Goal: Task Accomplishment & Management: Manage account settings

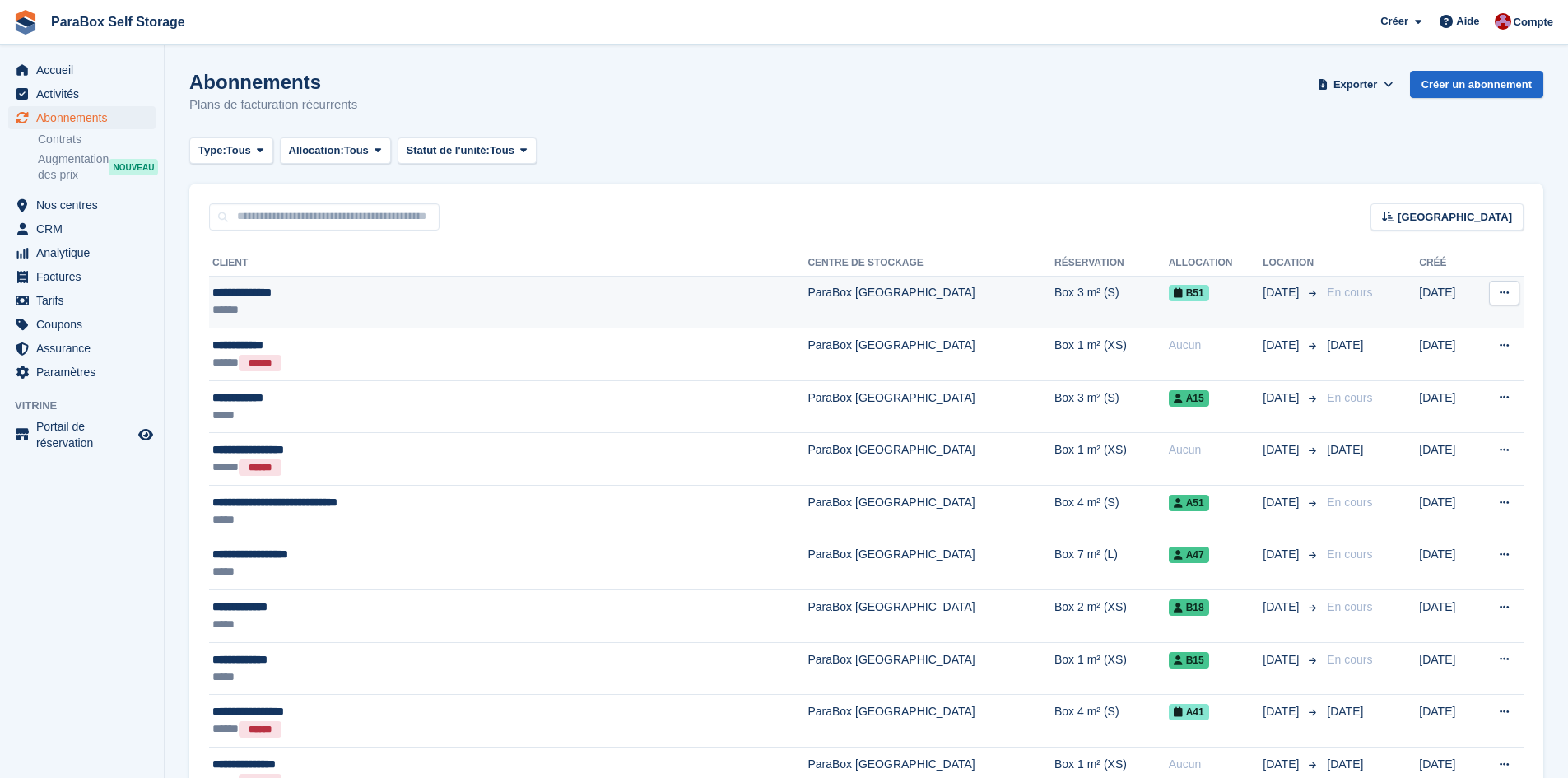
click at [449, 299] on div "**********" at bounding box center [414, 293] width 404 height 17
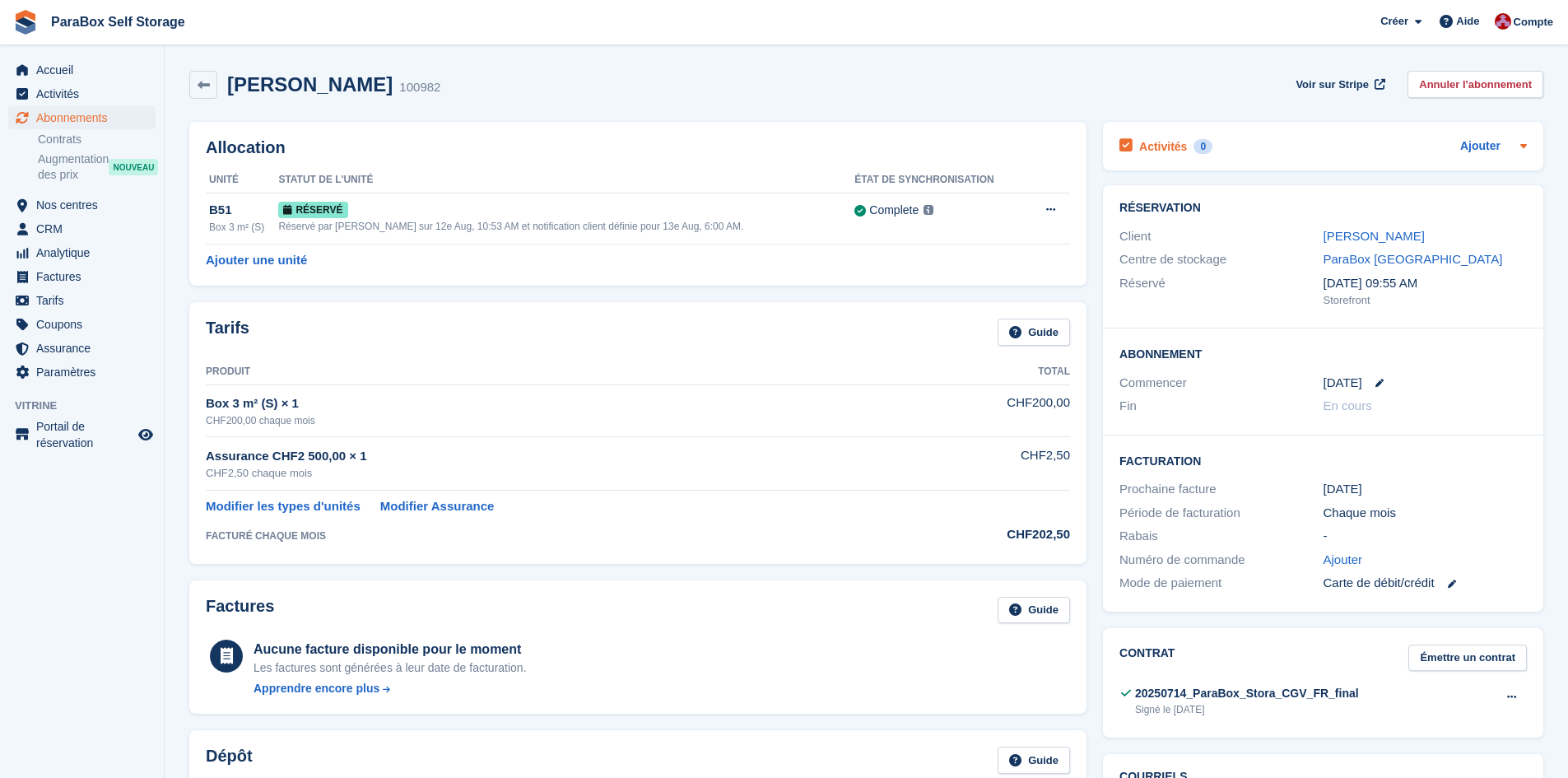
click at [1524, 142] on icon at bounding box center [1523, 145] width 13 height 13
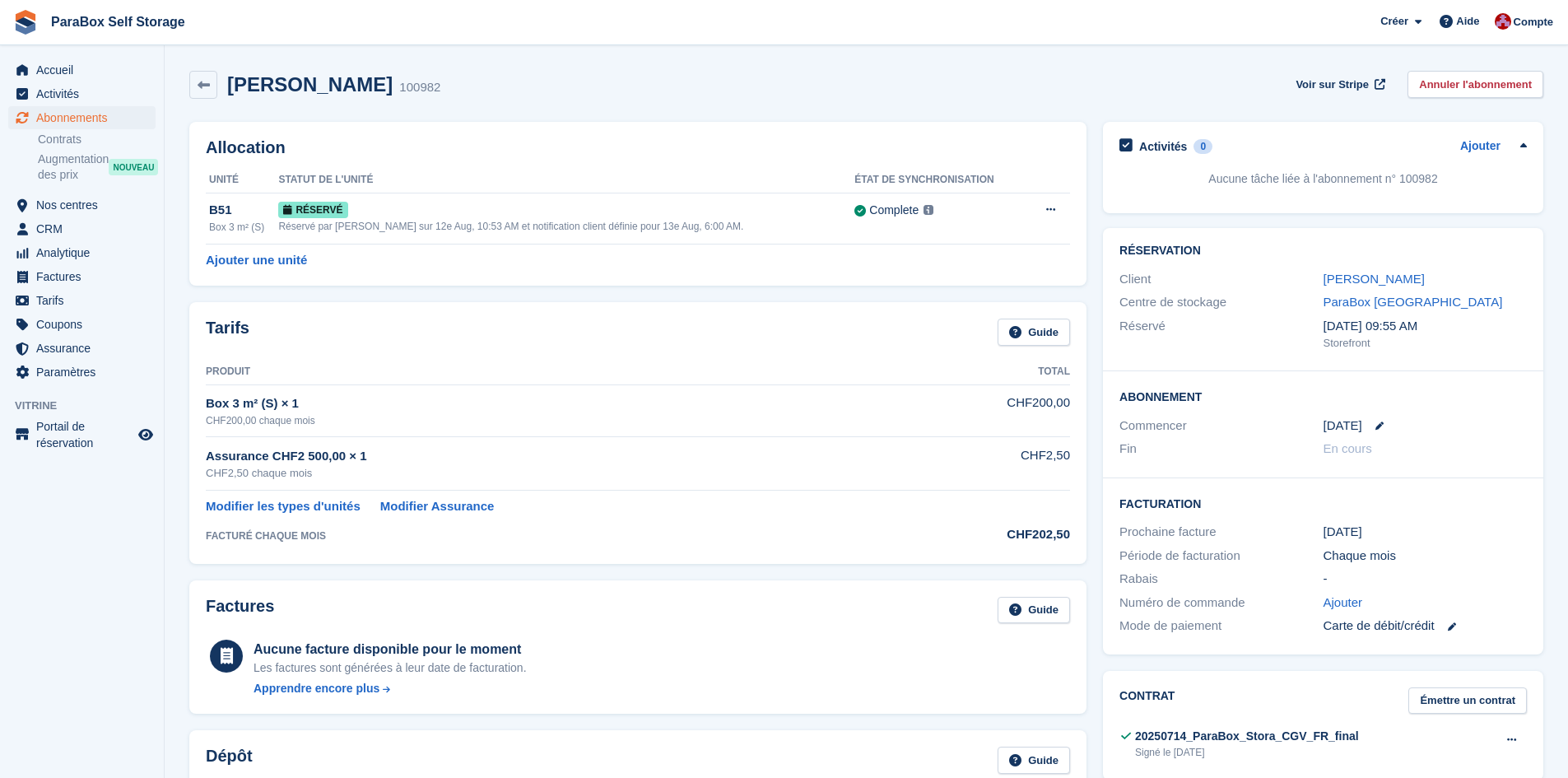
click at [1524, 142] on icon at bounding box center [1523, 145] width 13 height 13
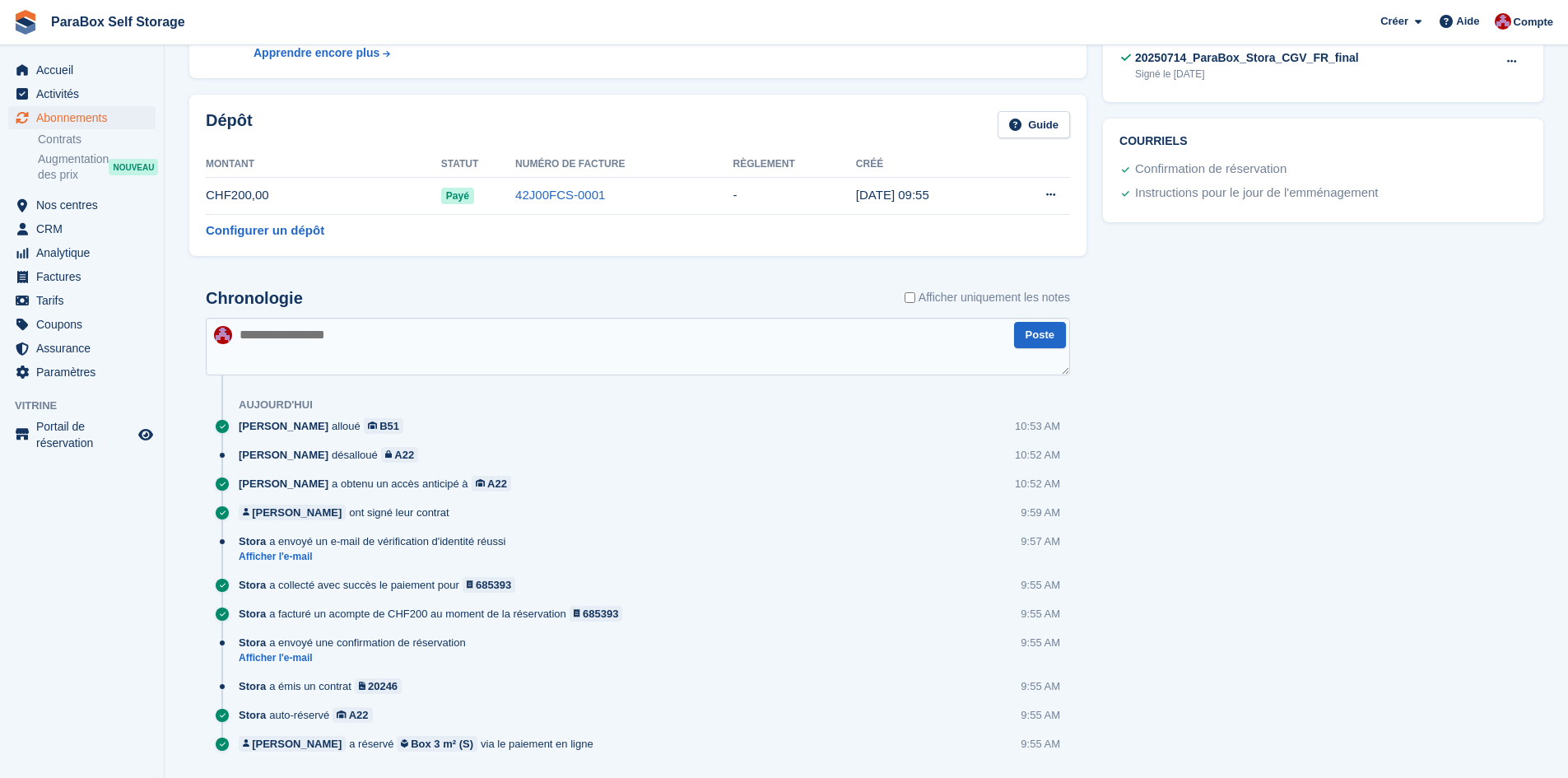
scroll to position [659, 0]
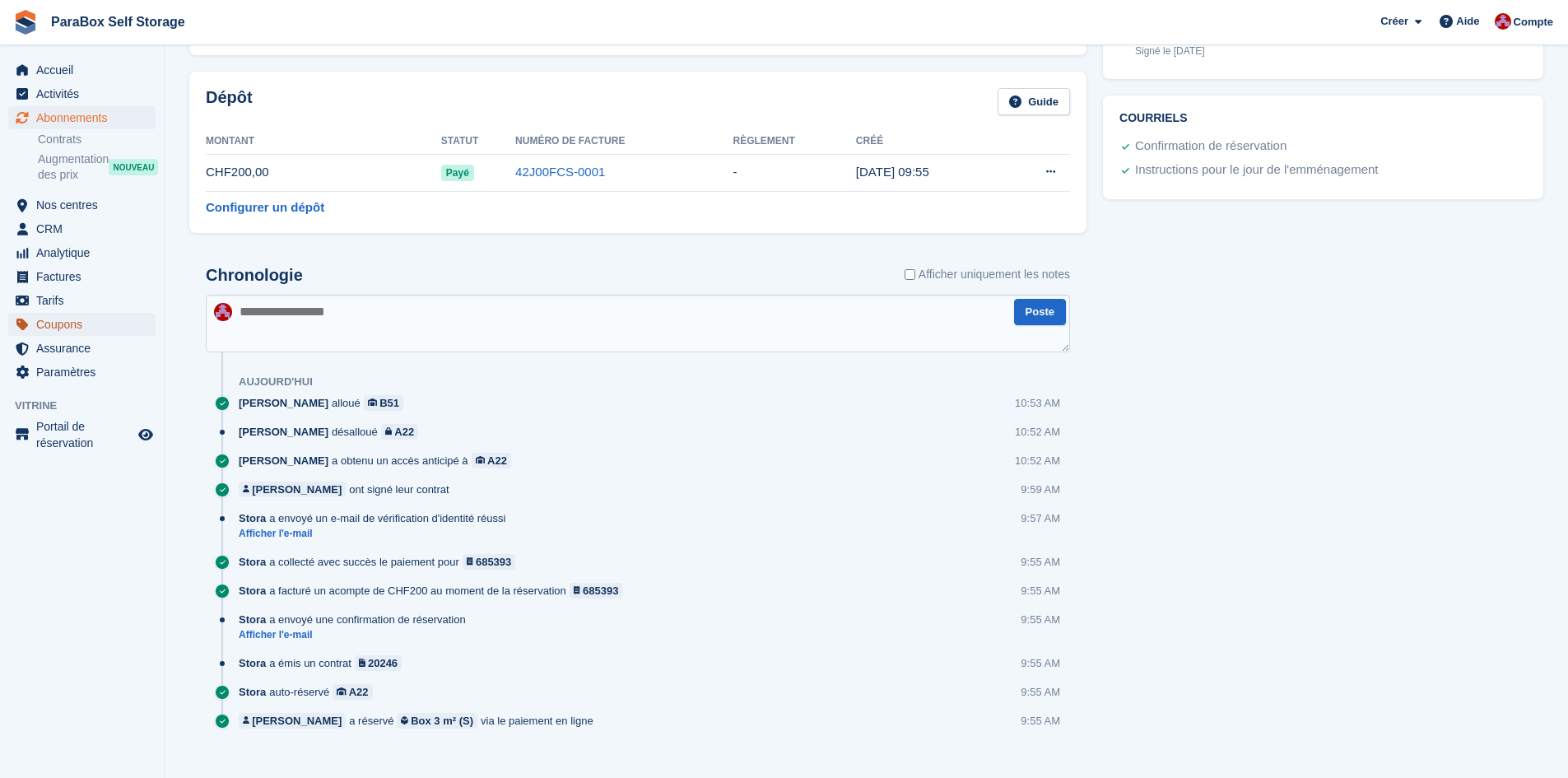
click at [68, 325] on span "Coupons" at bounding box center [85, 324] width 99 height 23
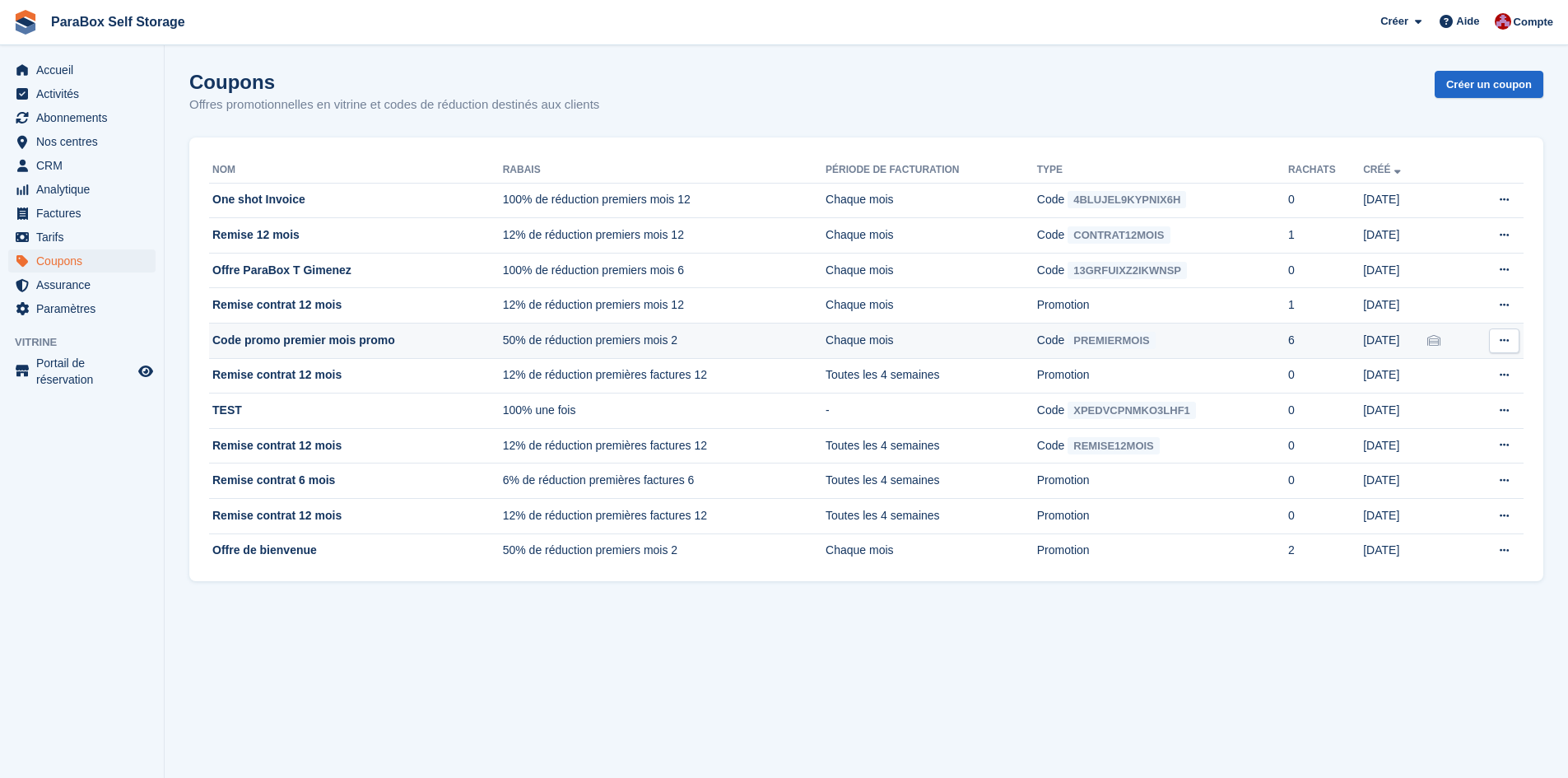
click at [1508, 342] on icon at bounding box center [1504, 340] width 9 height 11
click at [1423, 371] on p "Copier le code" at bounding box center [1441, 373] width 143 height 21
click at [1414, 365] on p "Copier le code" at bounding box center [1441, 373] width 143 height 21
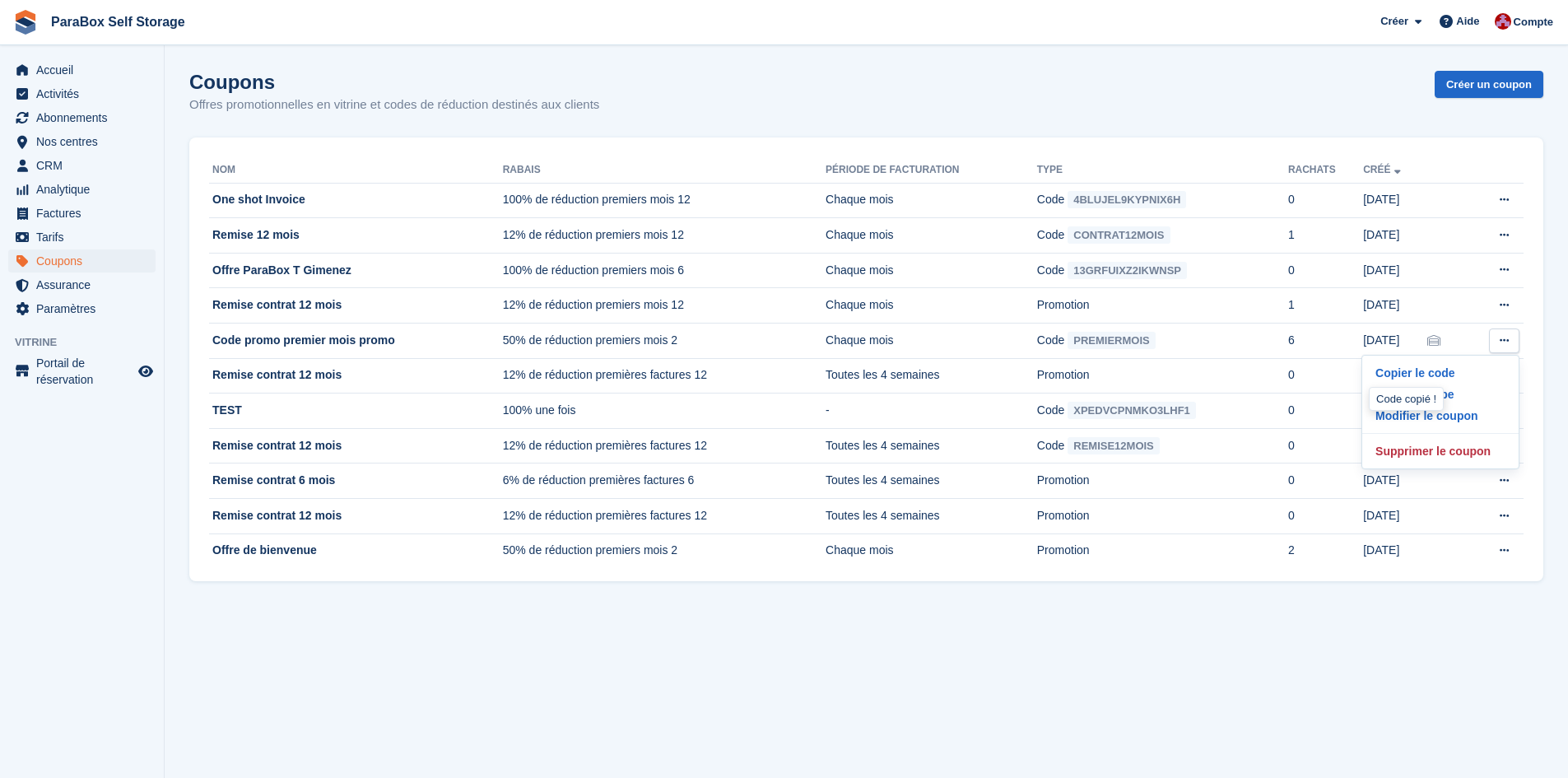
click at [1131, 596] on section "Coupons Offres promotionnelles en vitrine et codes de réduction destinés aux cl…" at bounding box center [866, 389] width 1403 height 778
click at [70, 119] on span "Abonnements" at bounding box center [85, 117] width 99 height 23
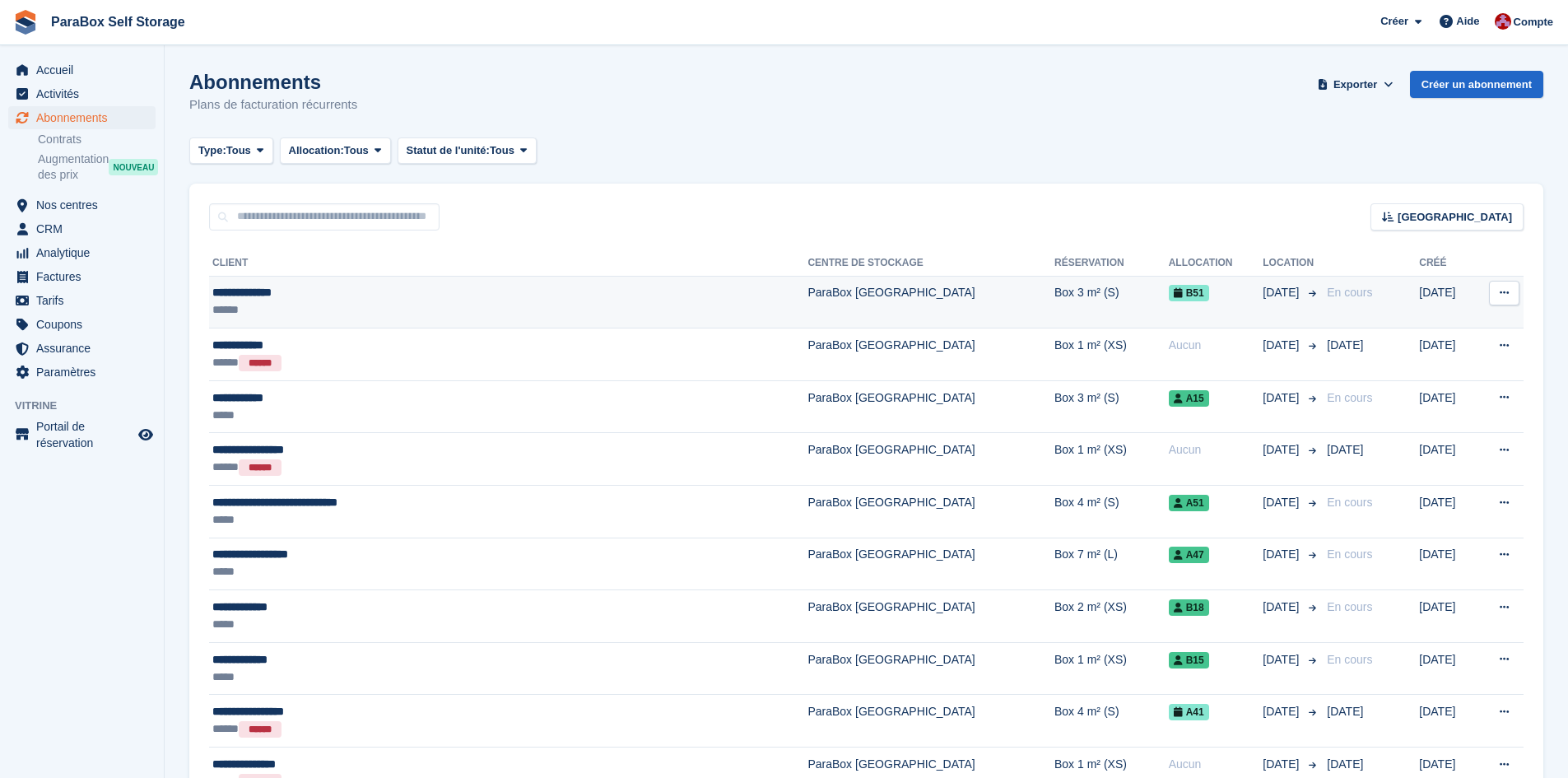
click at [305, 304] on div "******" at bounding box center [414, 310] width 404 height 17
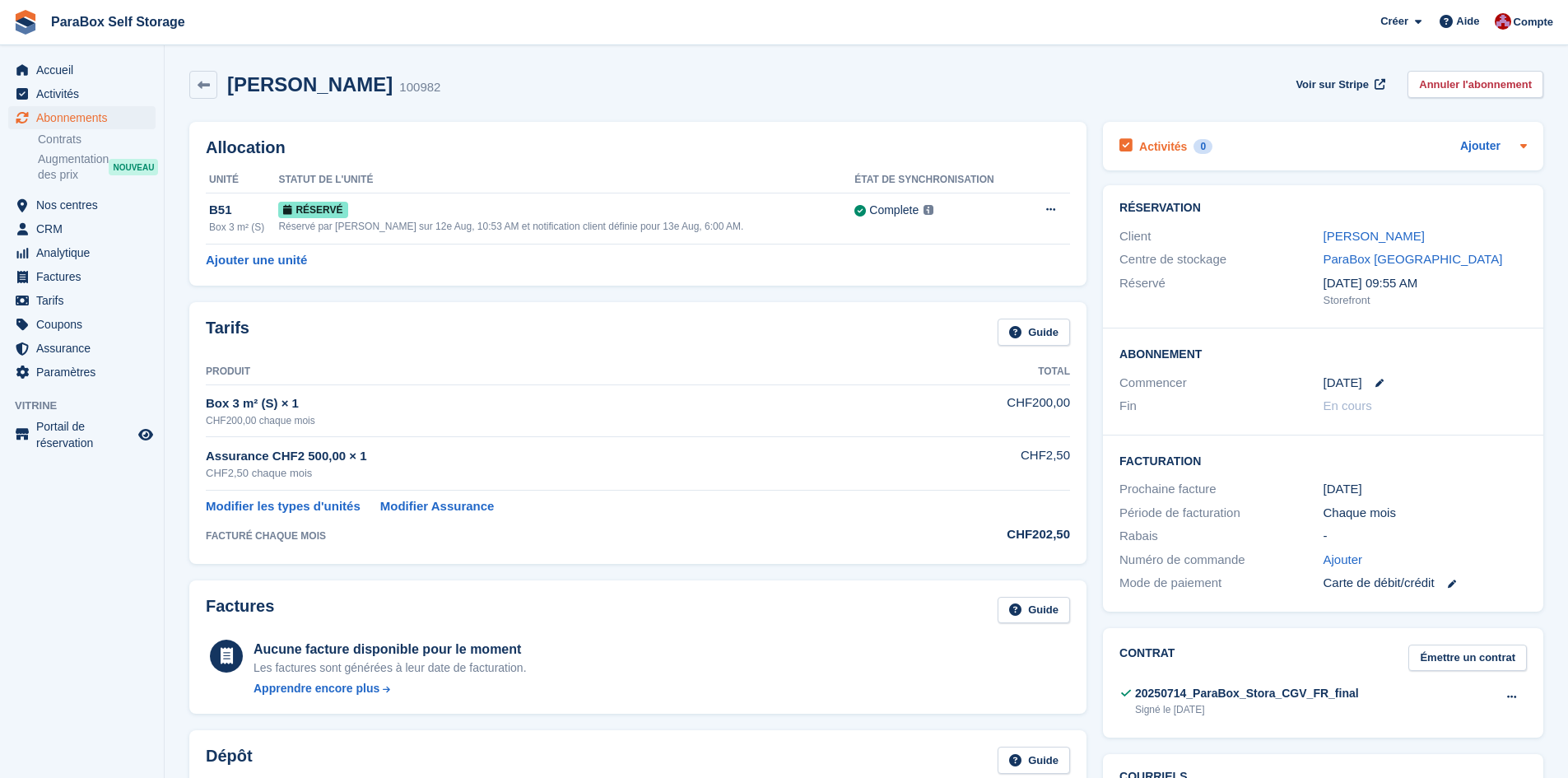
click at [1523, 154] on div at bounding box center [1520, 146] width 13 height 20
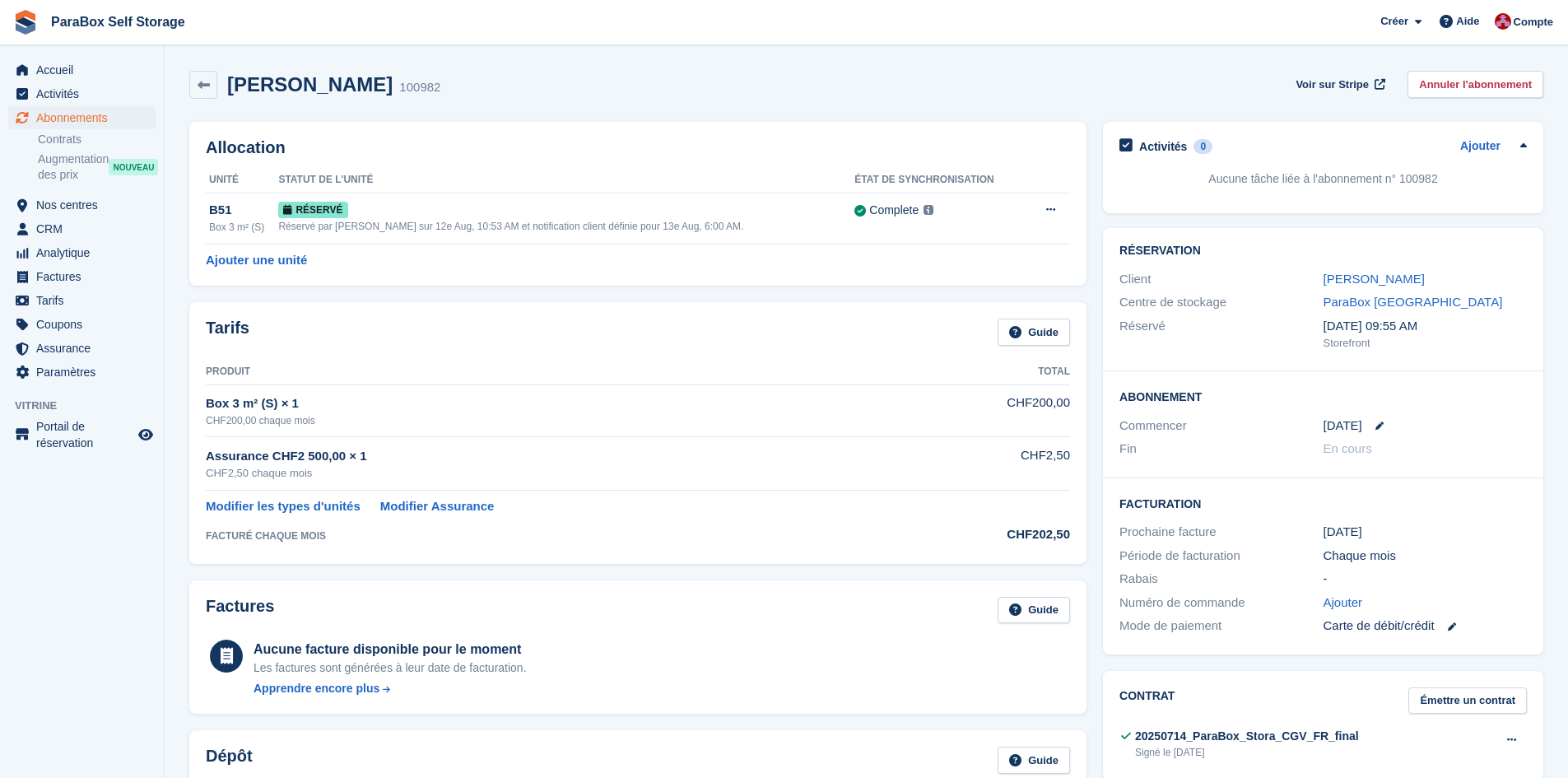
click at [1523, 154] on div at bounding box center [1520, 146] width 13 height 20
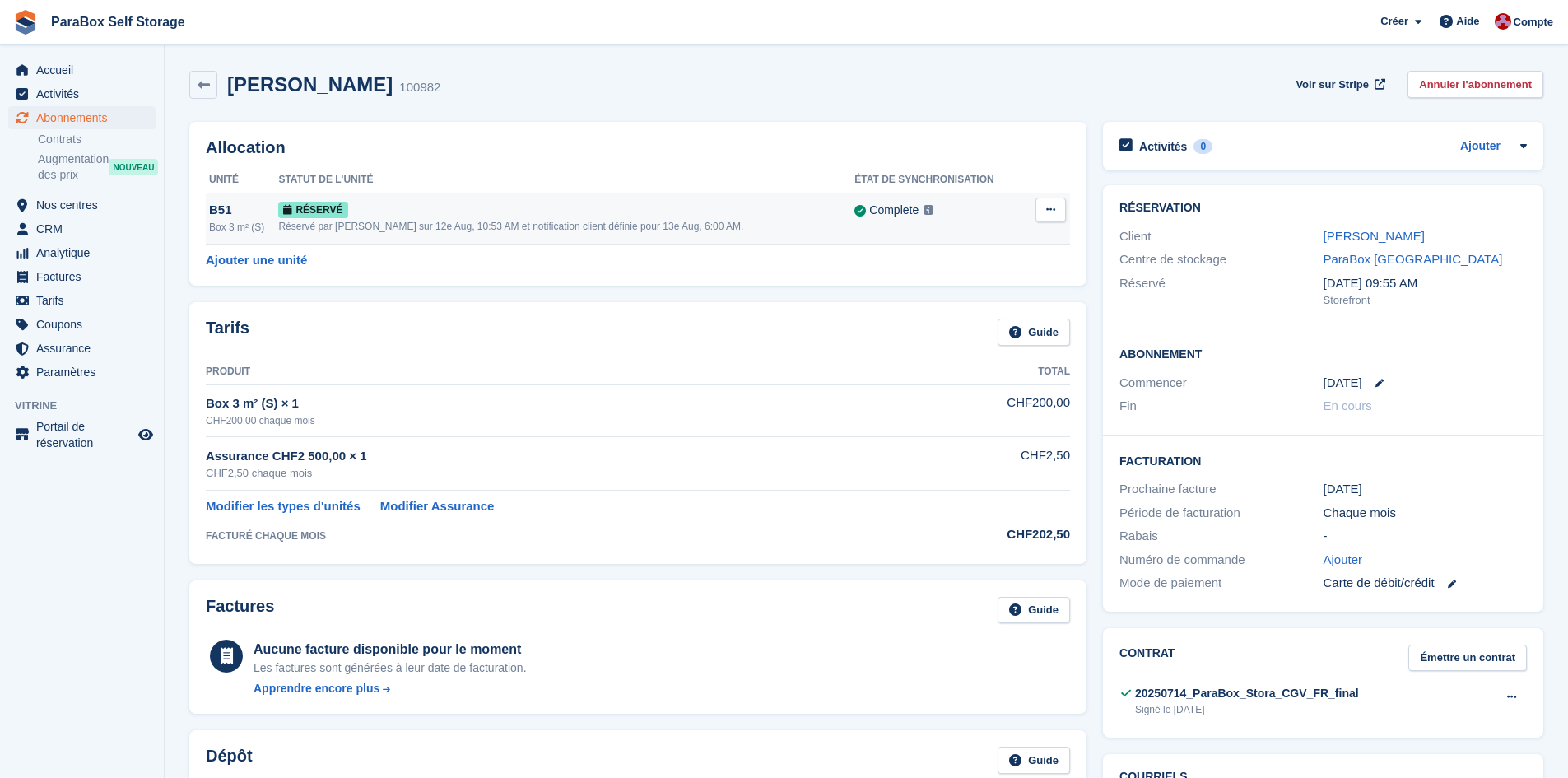
click at [1053, 214] on icon at bounding box center [1050, 209] width 9 height 11
click at [1038, 328] on link "Guide" at bounding box center [1034, 332] width 73 height 27
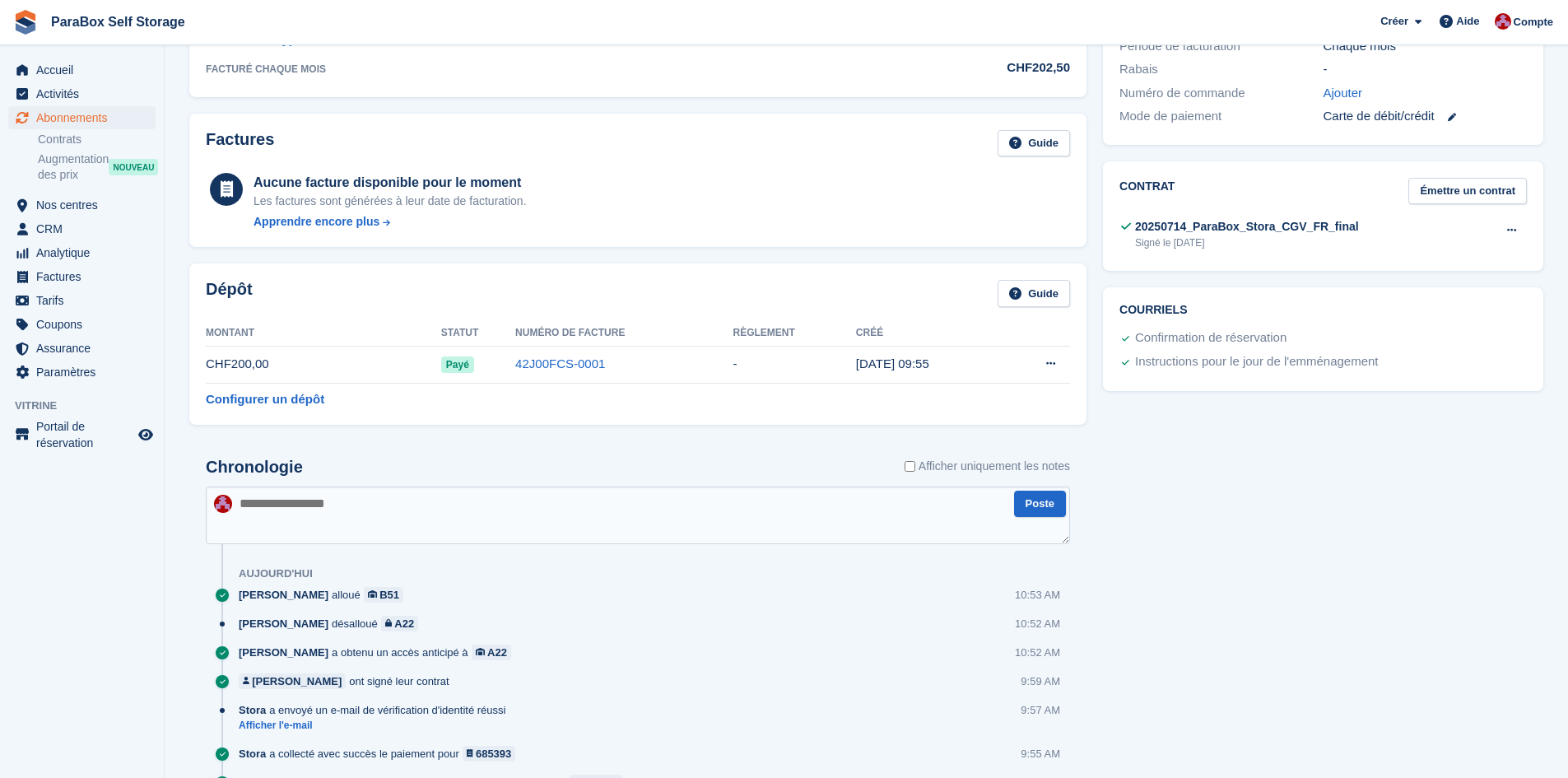
scroll to position [494, 0]
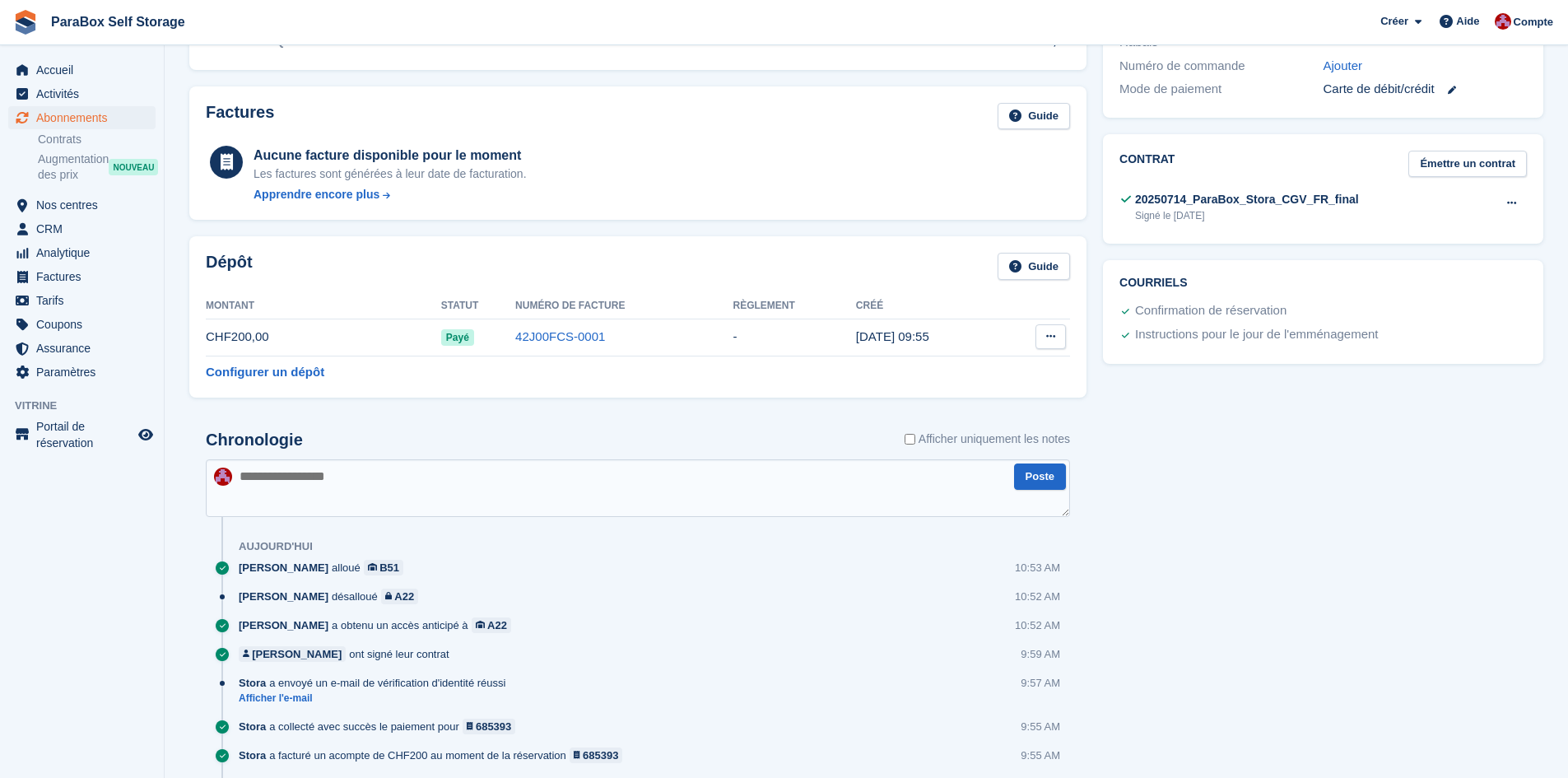
click at [1047, 340] on icon at bounding box center [1050, 336] width 9 height 11
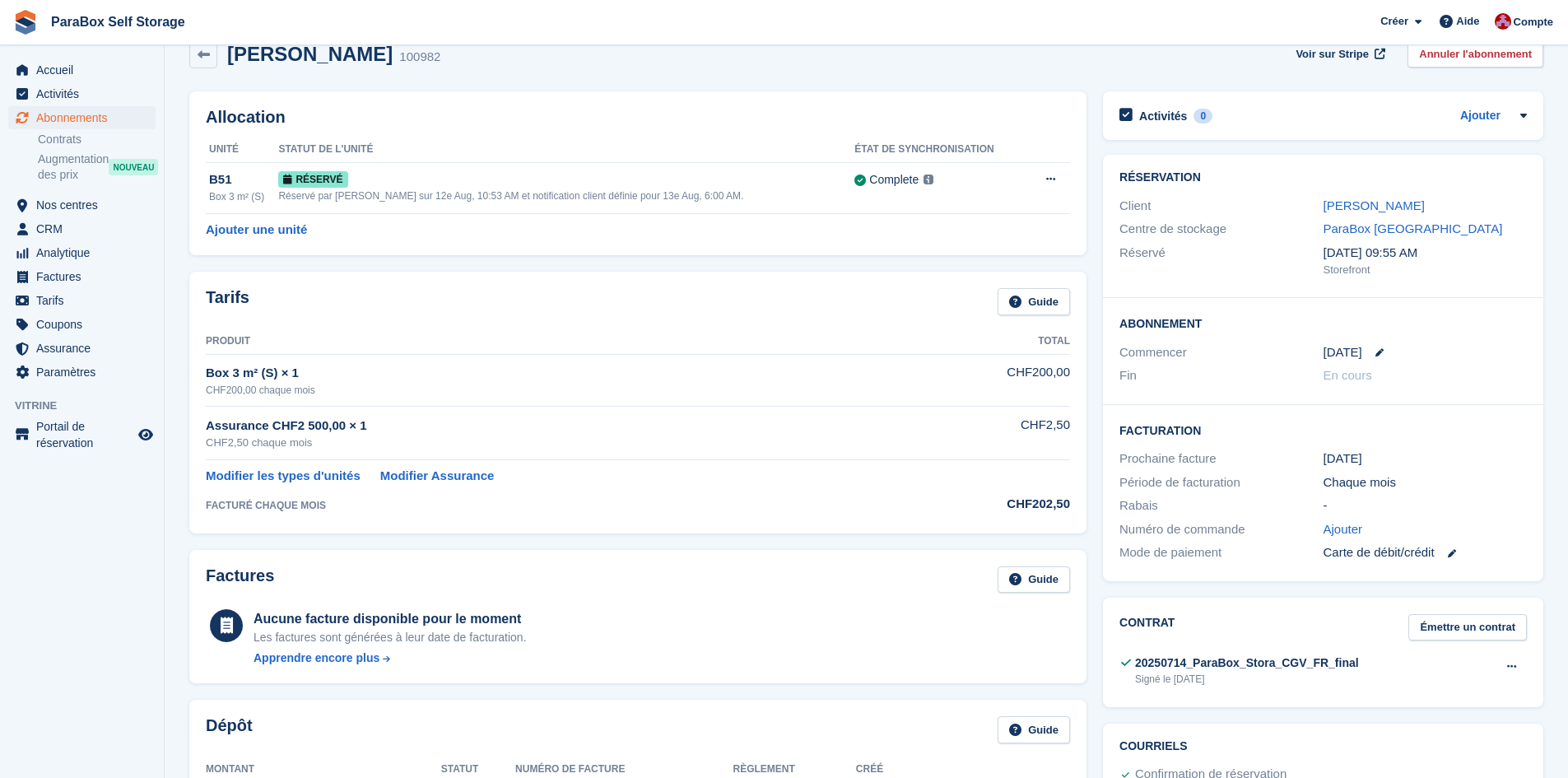
scroll to position [0, 0]
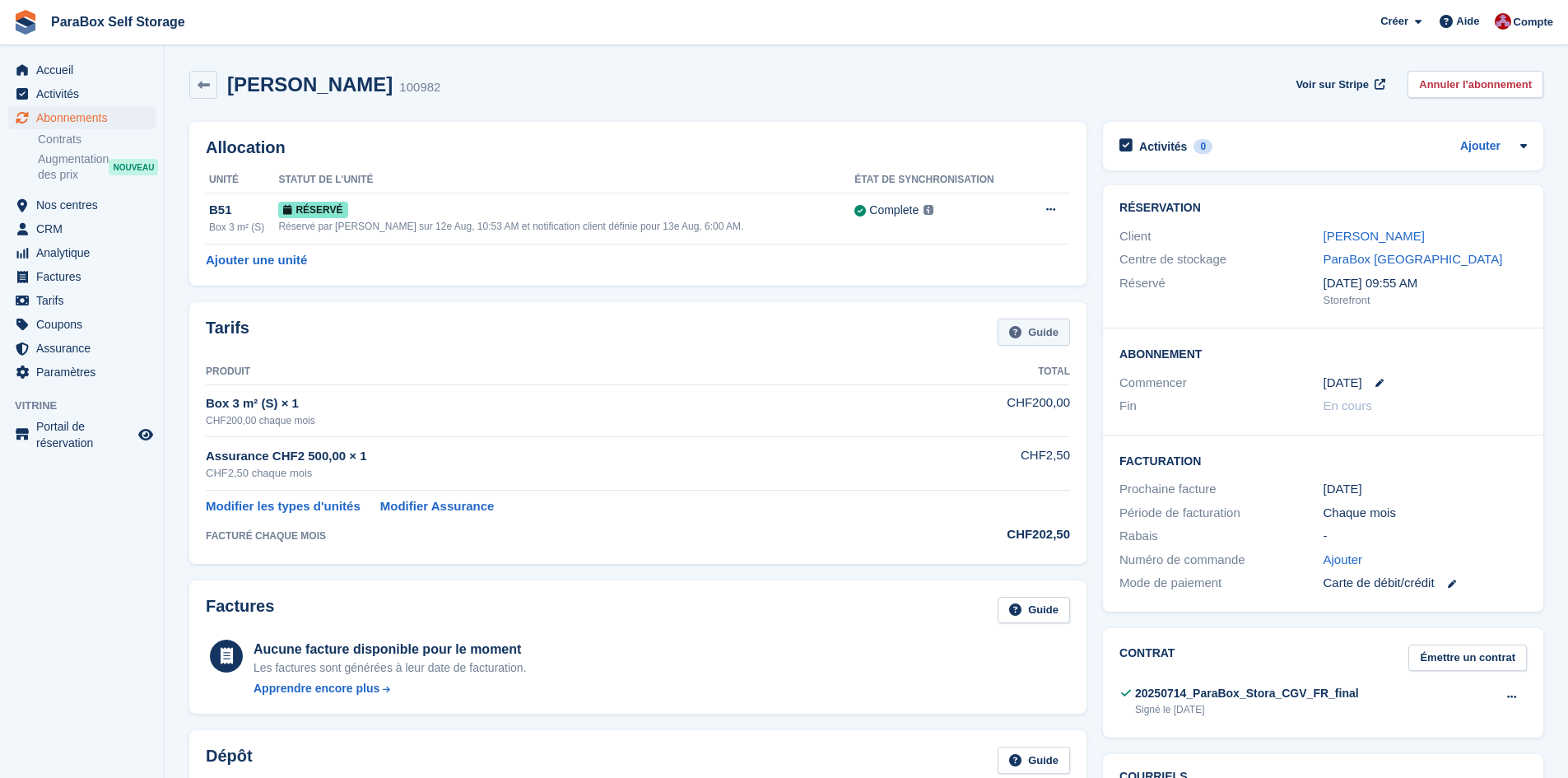
click at [1052, 326] on link "Guide" at bounding box center [1034, 332] width 73 height 27
click at [630, 71] on div "Javier Riveiro 100982 Voir sur Stripe Annuler l'abonnement" at bounding box center [866, 84] width 1354 height 28
click at [924, 41] on span "ParaBox Self Storage Créer Abonnement Facture Contact Deal Rabais Page Aide Ass…" at bounding box center [784, 22] width 1568 height 44
click at [1333, 80] on span "Voir sur Stripe" at bounding box center [1333, 84] width 73 height 16
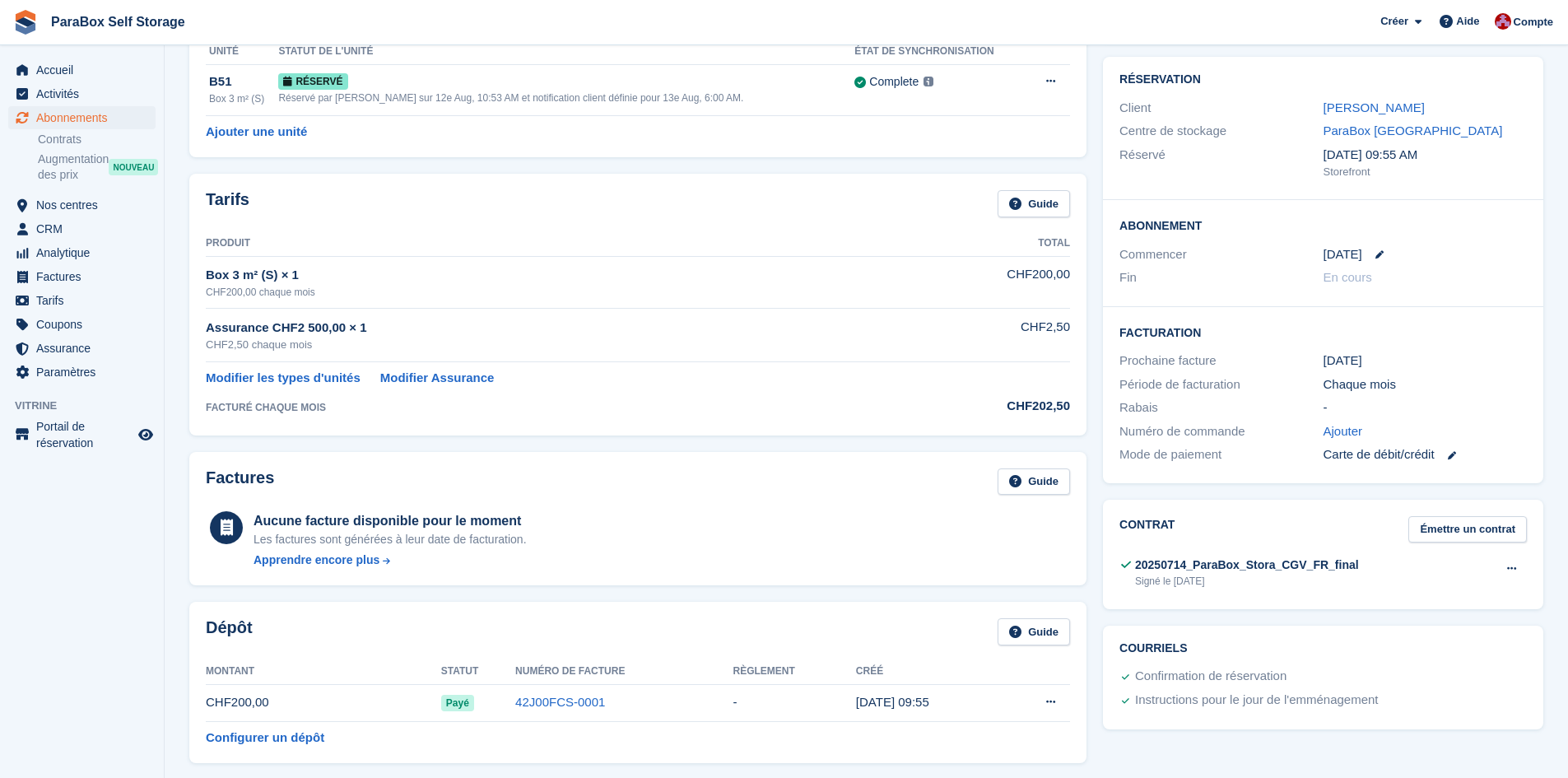
scroll to position [329, 0]
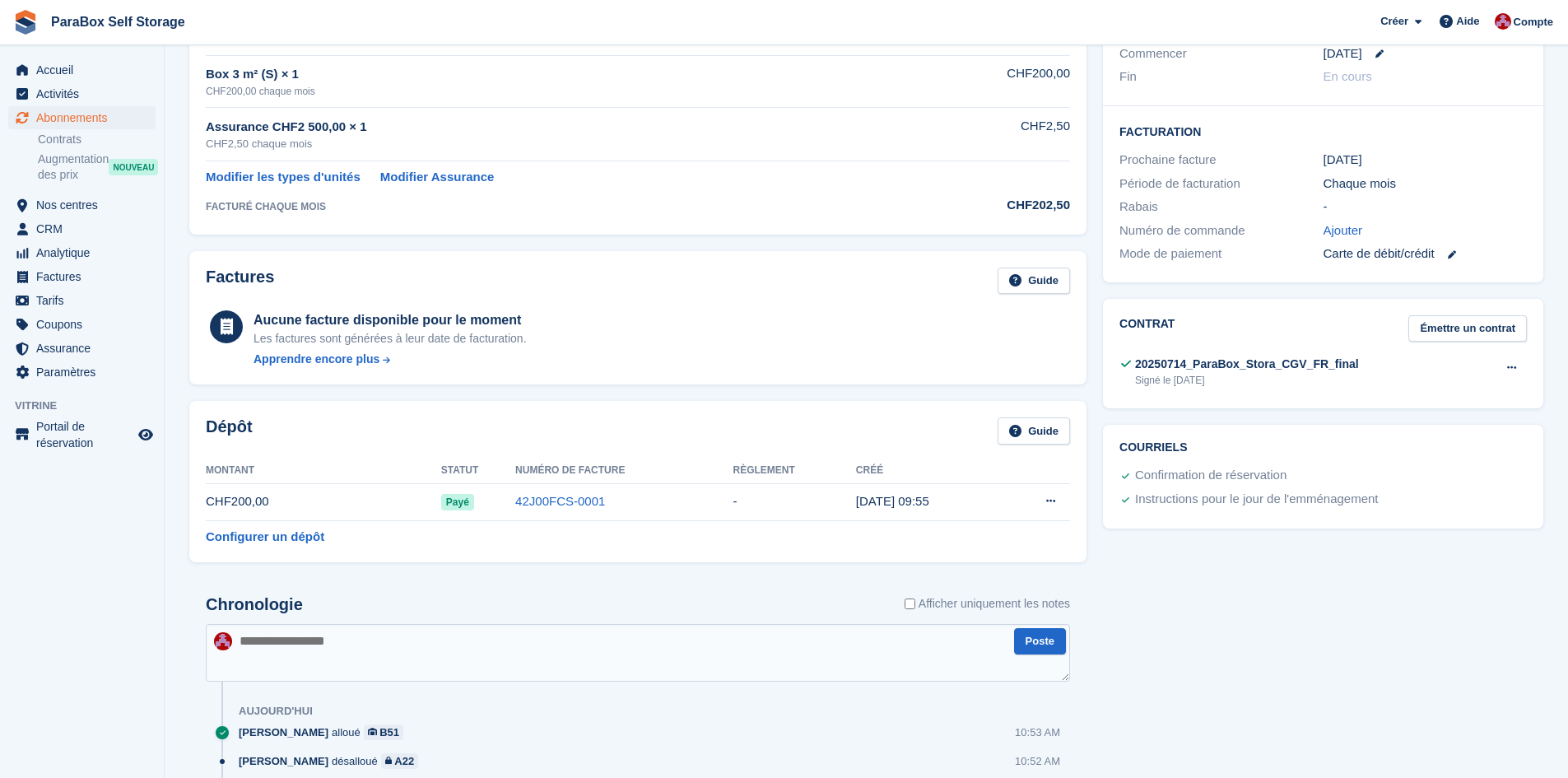
drag, startPoint x: 200, startPoint y: 505, endPoint x: 1074, endPoint y: 504, distance: 874.0
click at [1074, 504] on div "Dépôt Guide Montant Statut Numéro de facture Règlement Créé CHF200,00 Payé 42J0…" at bounding box center [638, 481] width 897 height 161
click at [1075, 502] on div "Dépôt Guide Montant Statut Numéro de facture Règlement Créé CHF200,00 Payé 42J0…" at bounding box center [638, 481] width 897 height 161
drag, startPoint x: 1086, startPoint y: 506, endPoint x: 203, endPoint y: 507, distance: 883.0
click at [203, 507] on div "Dépôt Guide Montant Statut Numéro de facture Règlement Créé CHF200,00 Payé 42J0…" at bounding box center [638, 481] width 897 height 161
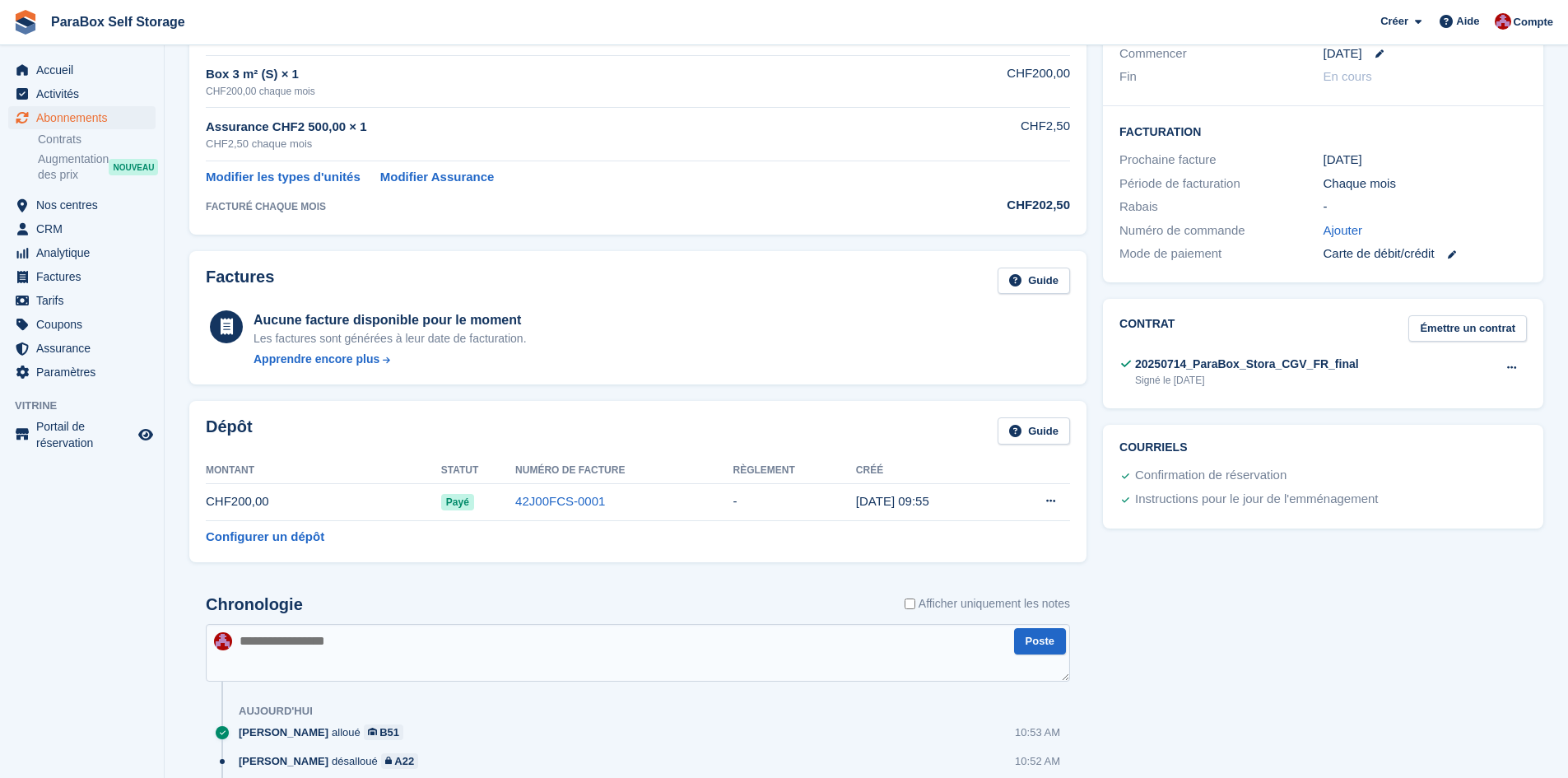
click at [203, 507] on div "Dépôt Guide Montant Statut Numéro de facture Règlement Créé CHF200,00 Payé 42J0…" at bounding box center [638, 481] width 897 height 161
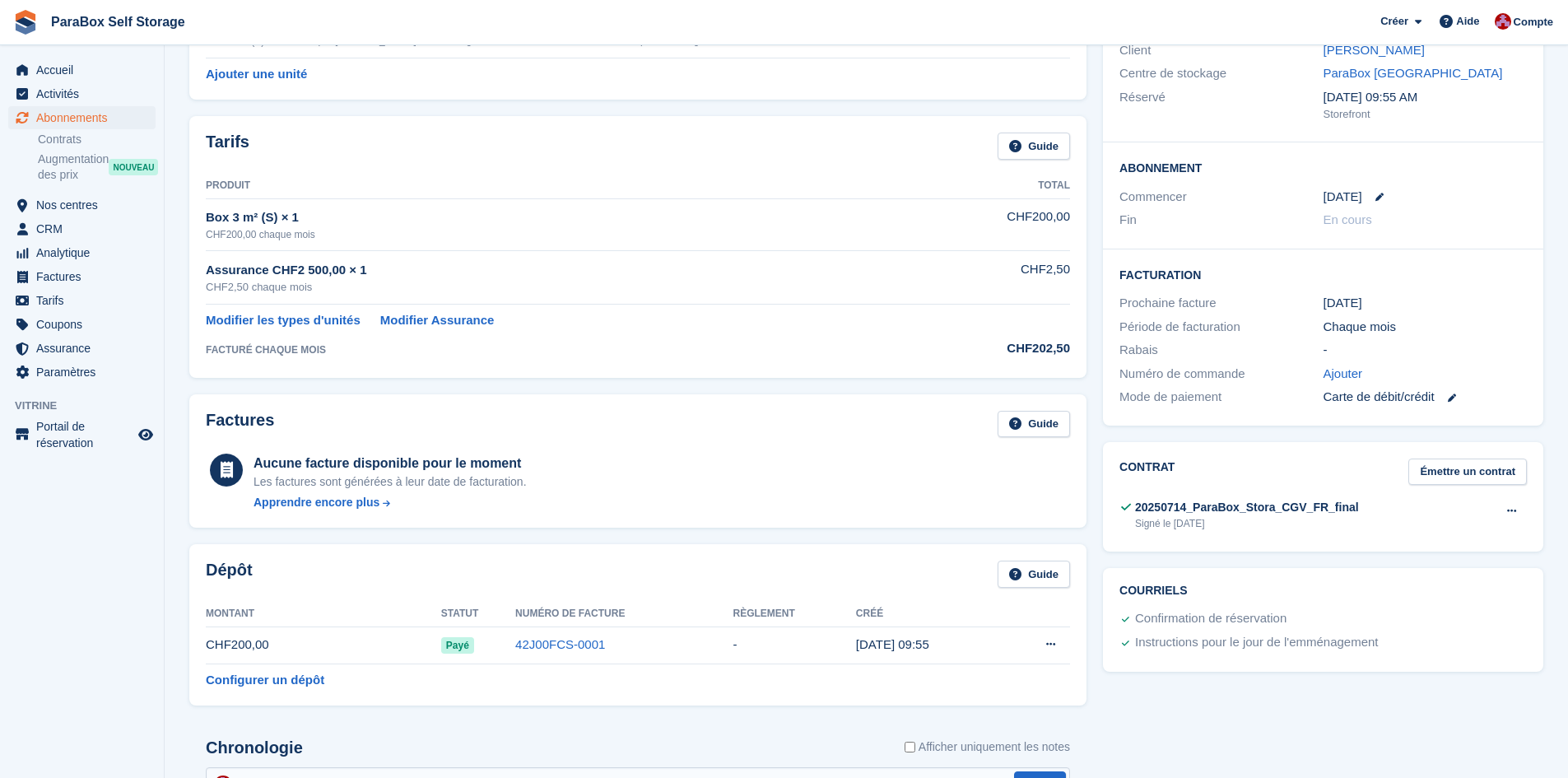
scroll to position [0, 0]
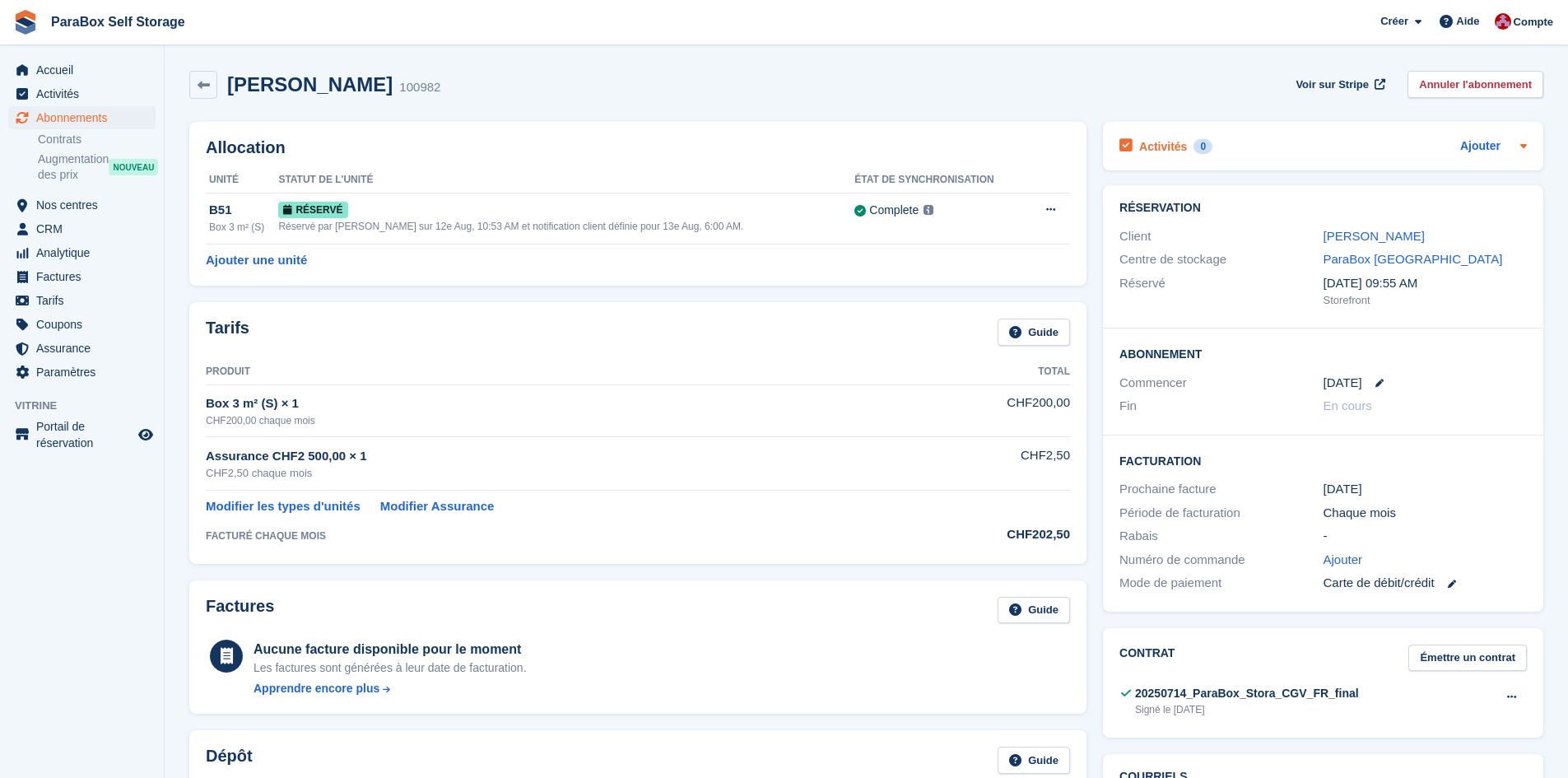
click at [1521, 144] on icon at bounding box center [1523, 145] width 13 height 13
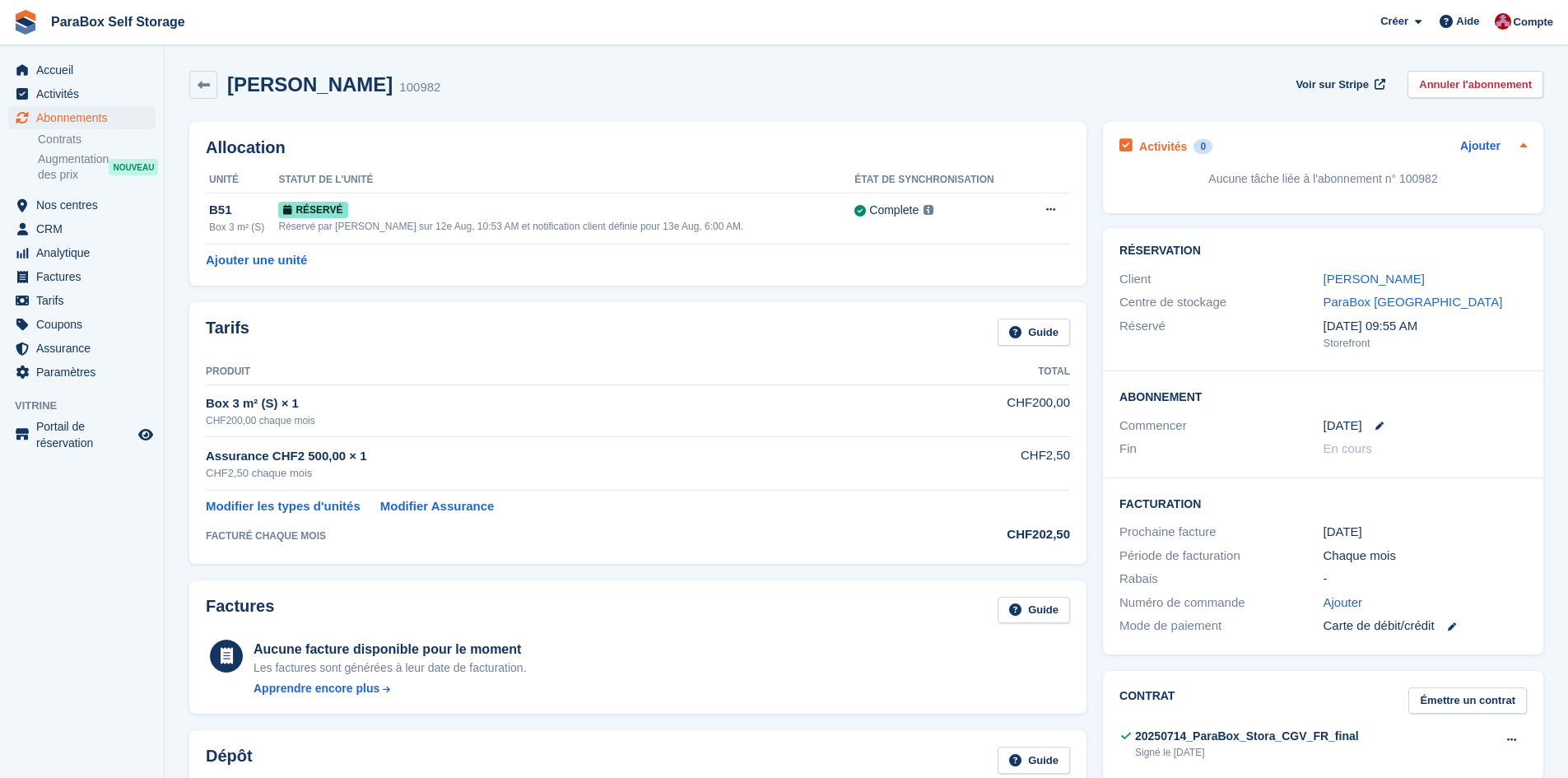
click at [1525, 147] on icon at bounding box center [1524, 144] width 7 height 4
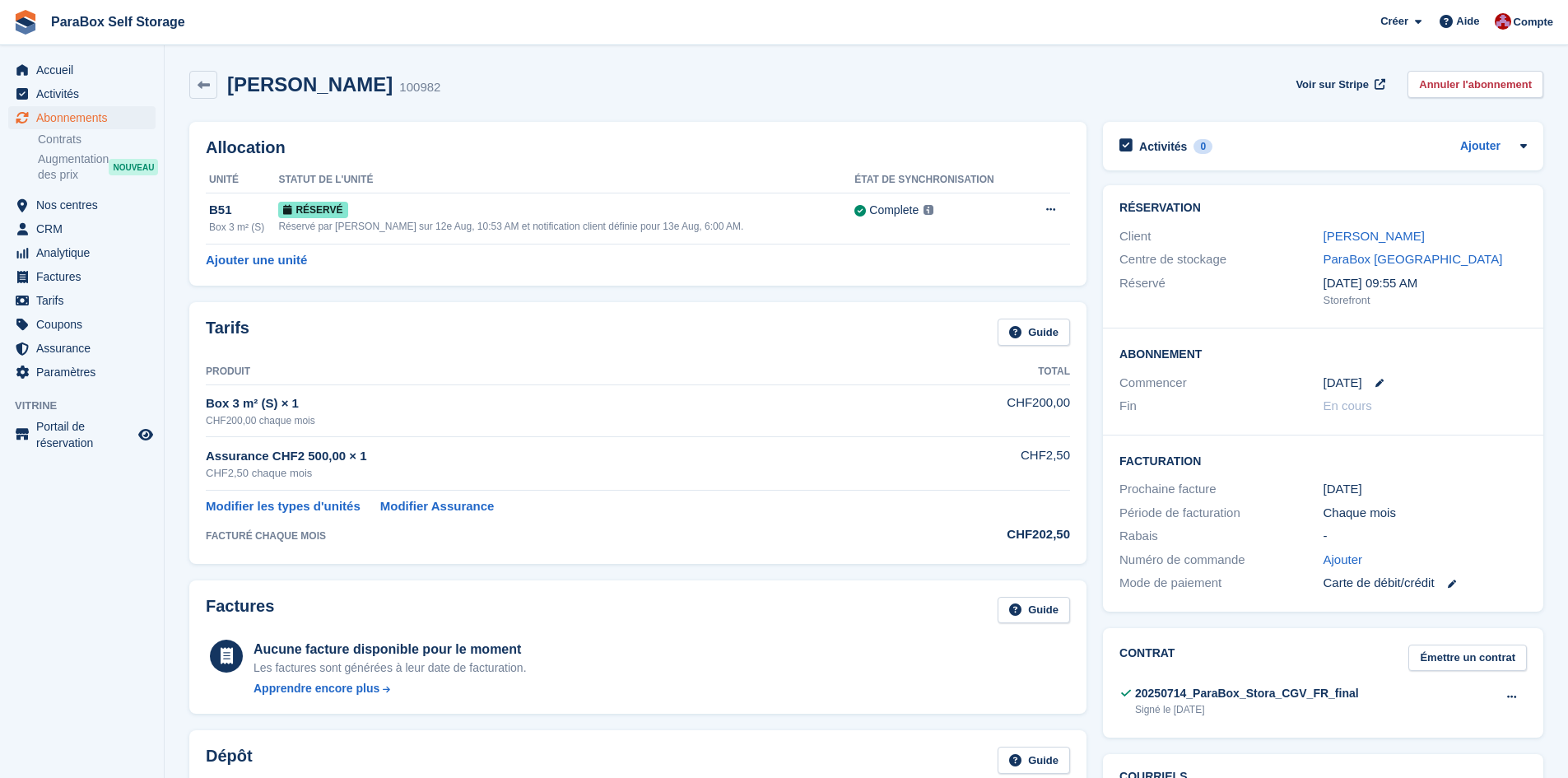
click at [839, 90] on div "Javier Riveiro 100982 Voir sur Stripe Annuler l'abonnement" at bounding box center [866, 84] width 1354 height 28
drag, startPoint x: 404, startPoint y: 95, endPoint x: 230, endPoint y: 90, distance: 174.1
click at [230, 90] on div "Javier Riveiro 100982 Voir sur Stripe Annuler l'abonnement" at bounding box center [866, 84] width 1354 height 28
click at [229, 90] on h2 "Javier Riveiro" at bounding box center [310, 84] width 166 height 22
click at [210, 83] on link at bounding box center [203, 84] width 28 height 28
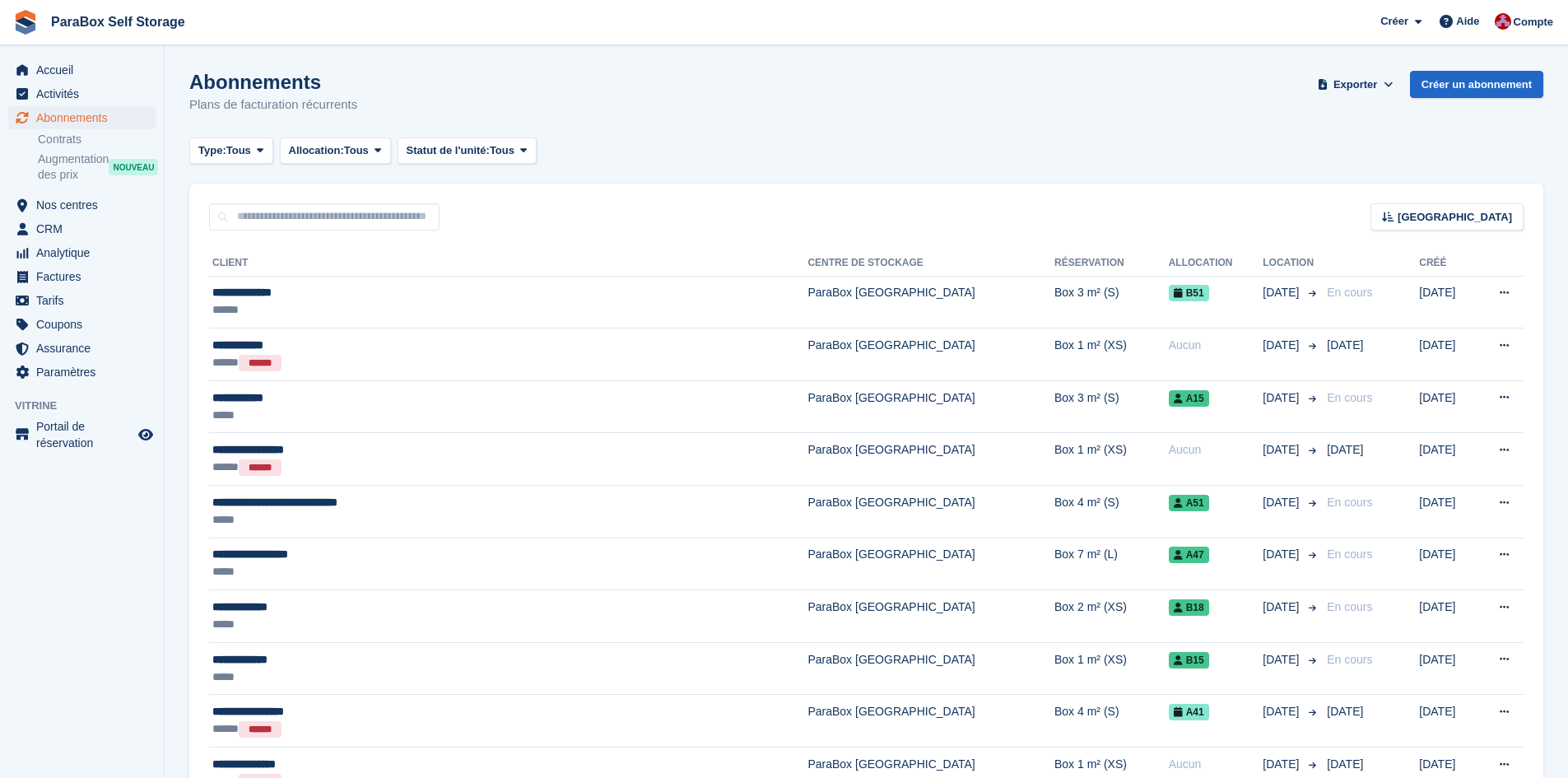
drag, startPoint x: 174, startPoint y: 69, endPoint x: 700, endPoint y: 106, distance: 527.3
click at [713, 106] on div "Abonnements Plans de facturation récurrents Exporter Exporter Abonnements Expor…" at bounding box center [866, 102] width 1354 height 63
click at [61, 329] on span "Coupons" at bounding box center [85, 324] width 99 height 23
